Goal: Task Accomplishment & Management: Manage account settings

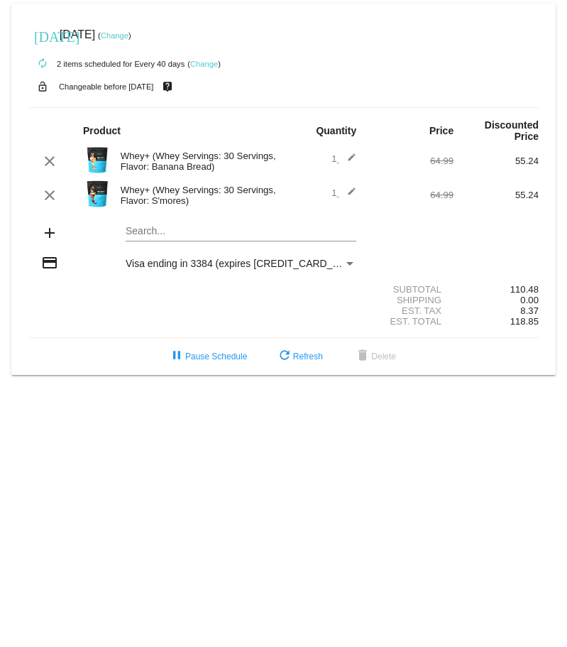
click at [48, 236] on mat-icon "add" at bounding box center [49, 232] width 17 height 17
click at [129, 33] on link "Change" at bounding box center [115, 35] width 28 height 9
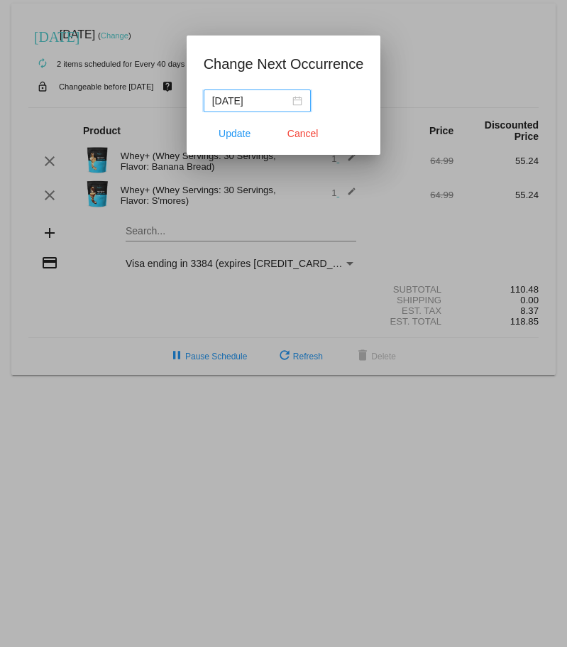
click at [295, 100] on div "[DATE]" at bounding box center [257, 101] width 90 height 16
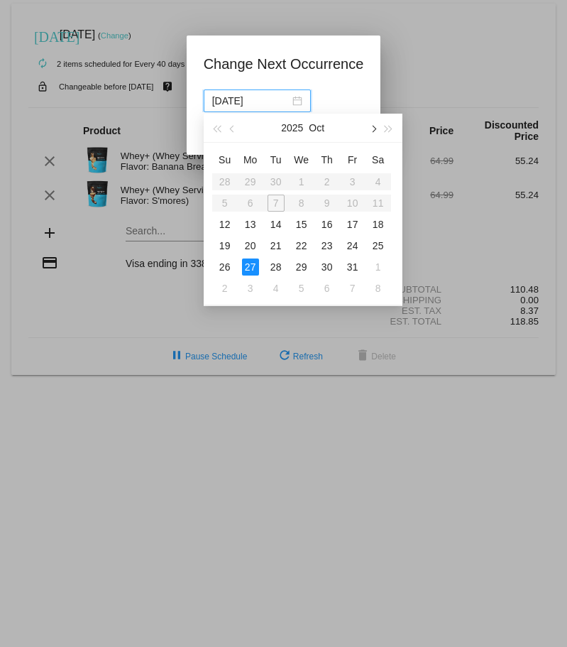
click at [373, 129] on span "button" at bounding box center [372, 129] width 7 height 7
click at [376, 130] on button "button" at bounding box center [373, 128] width 16 height 28
click at [256, 185] on div "1" at bounding box center [250, 181] width 17 height 17
type input "[DATE]"
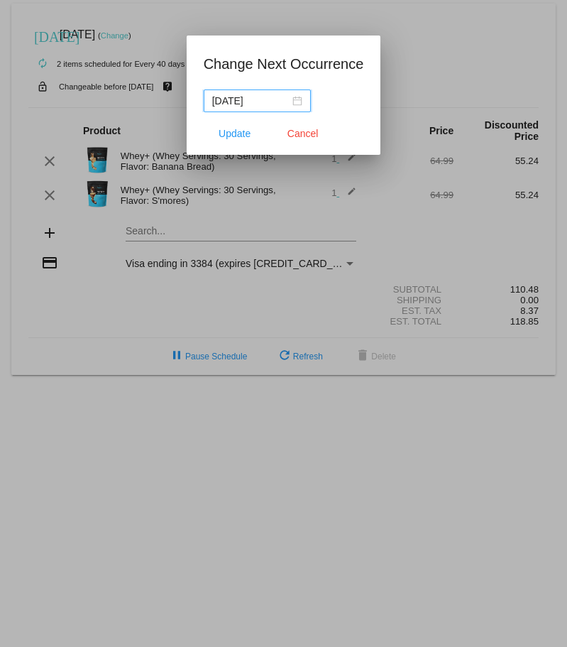
click at [297, 101] on div "[DATE]" at bounding box center [257, 101] width 90 height 16
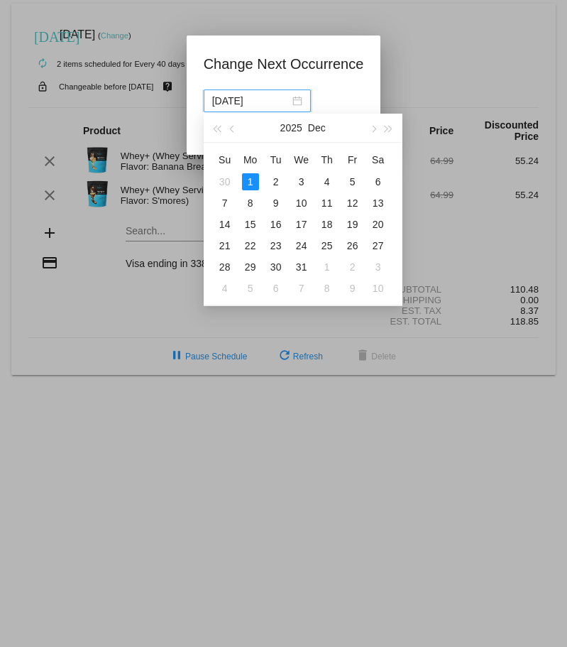
click at [297, 101] on div "[DATE]" at bounding box center [257, 101] width 90 height 16
click at [343, 98] on div "[DATE]" at bounding box center [284, 100] width 160 height 23
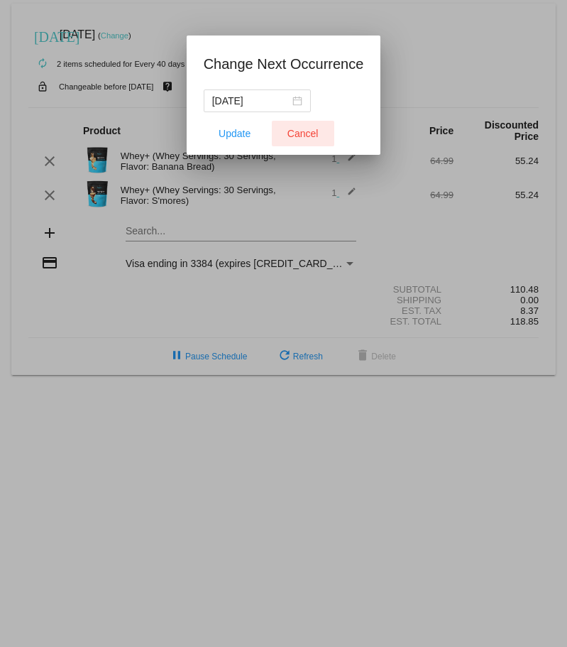
click at [288, 136] on span "Cancel" at bounding box center [303, 133] width 31 height 11
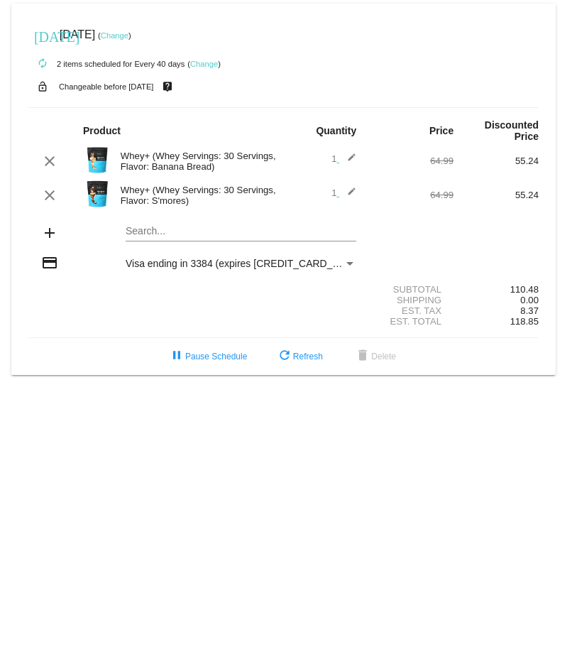
click at [92, 238] on mat-card "[DATE] [DATE] ( Change ) autorenew 2 items scheduled for Every 40 days ( Change…" at bounding box center [283, 189] width 545 height 371
